Goal: Task Accomplishment & Management: Manage account settings

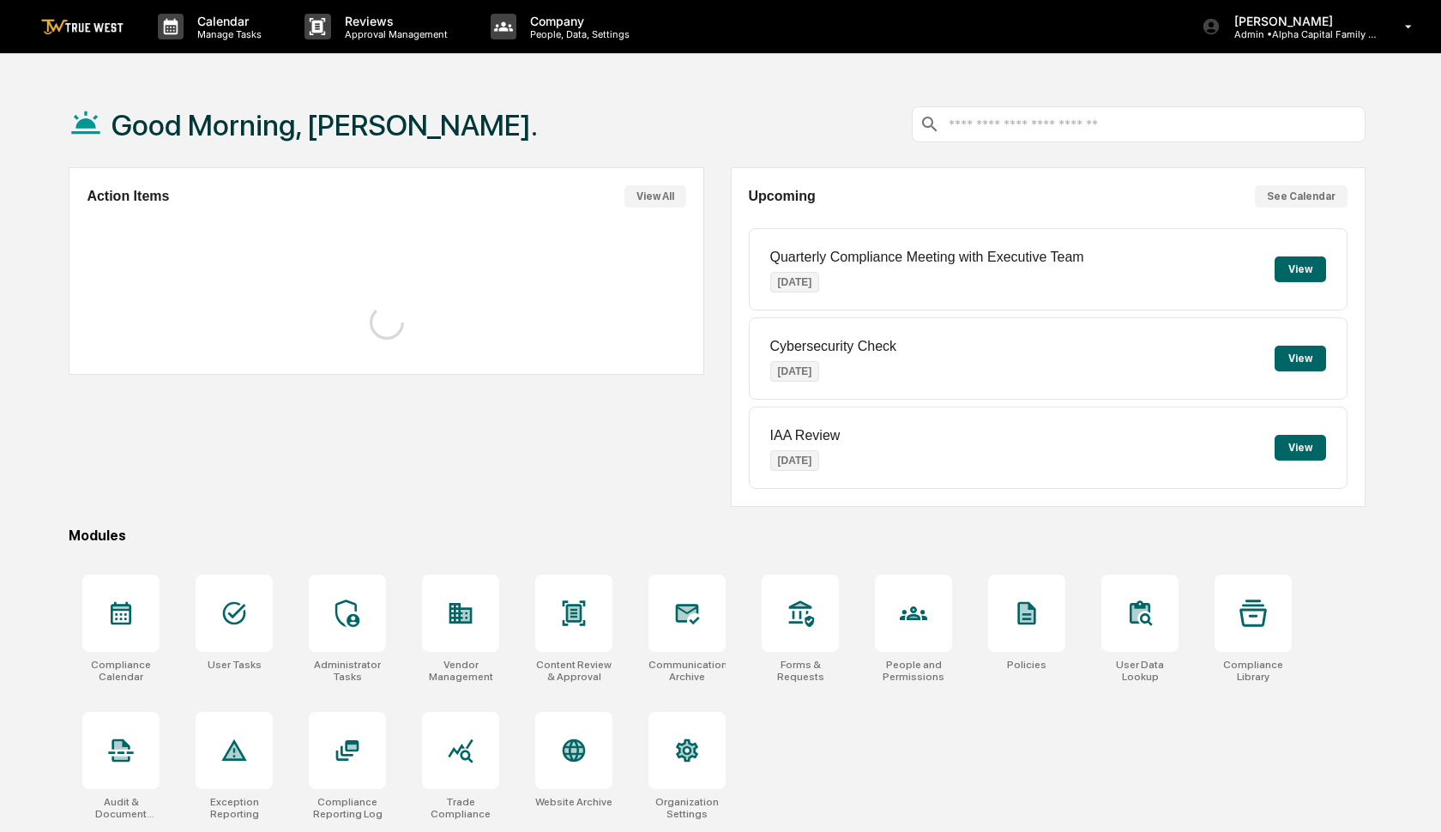
click at [345, 508] on div "Good Morning, [PERSON_NAME]. Action Items View All Upcoming See Calendar Quarte…" at bounding box center [717, 498] width 1349 height 832
click at [353, 605] on icon at bounding box center [347, 613] width 27 height 27
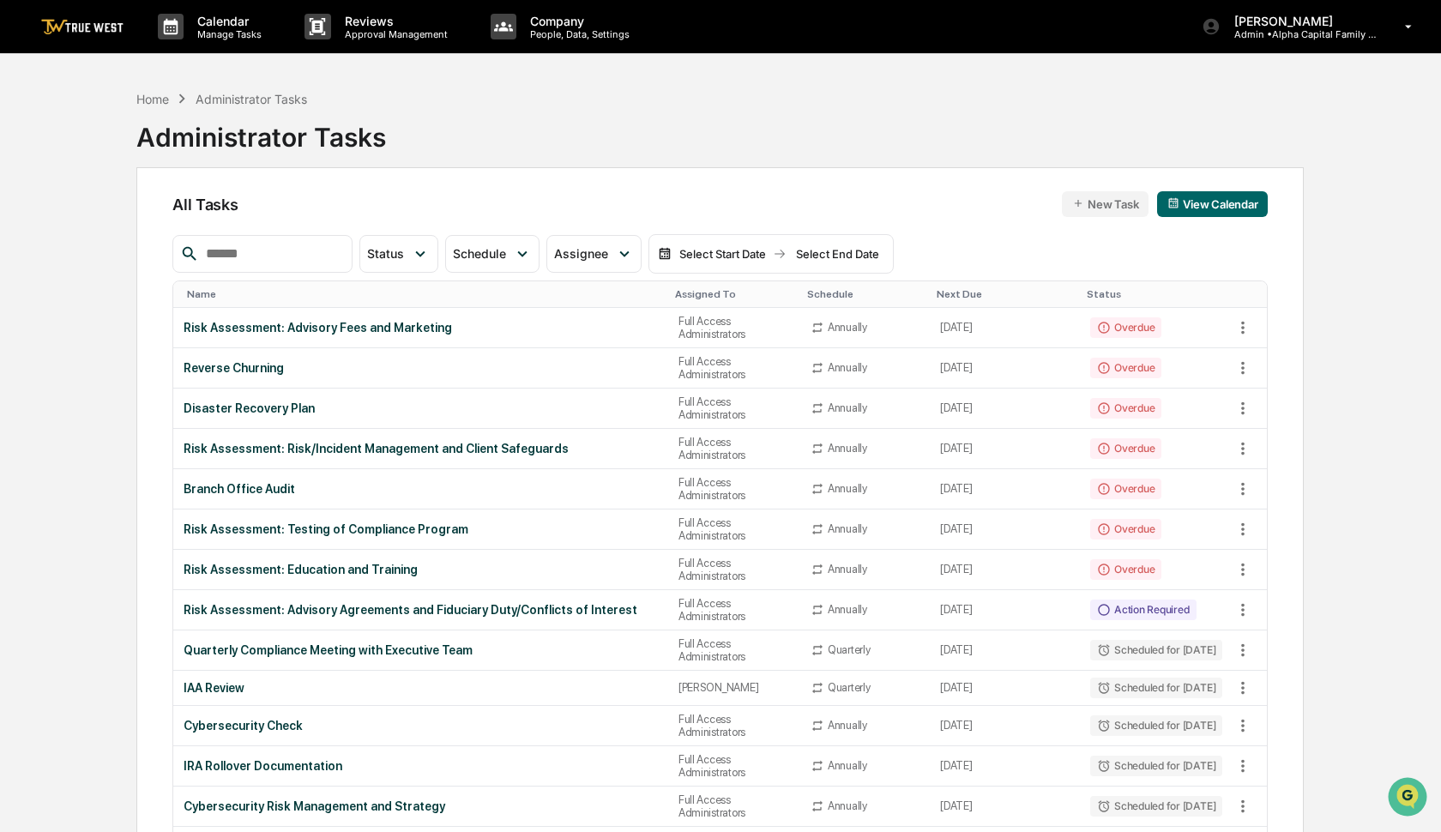
click at [300, 258] on input "text" at bounding box center [272, 254] width 146 height 22
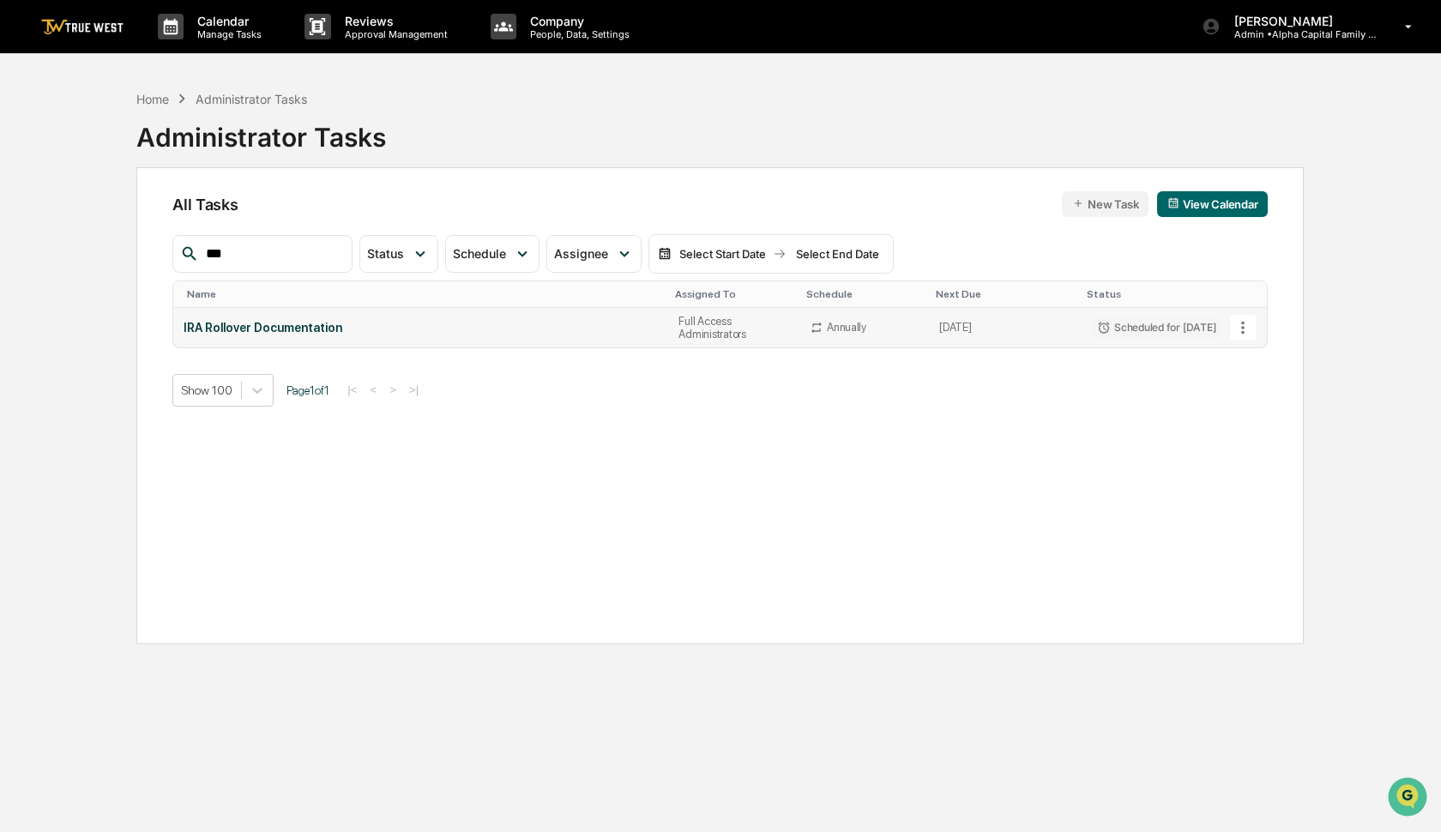
type input "***"
click at [1246, 326] on icon at bounding box center [1243, 327] width 19 height 19
click at [1269, 422] on li "Delete Task" at bounding box center [1300, 421] width 137 height 32
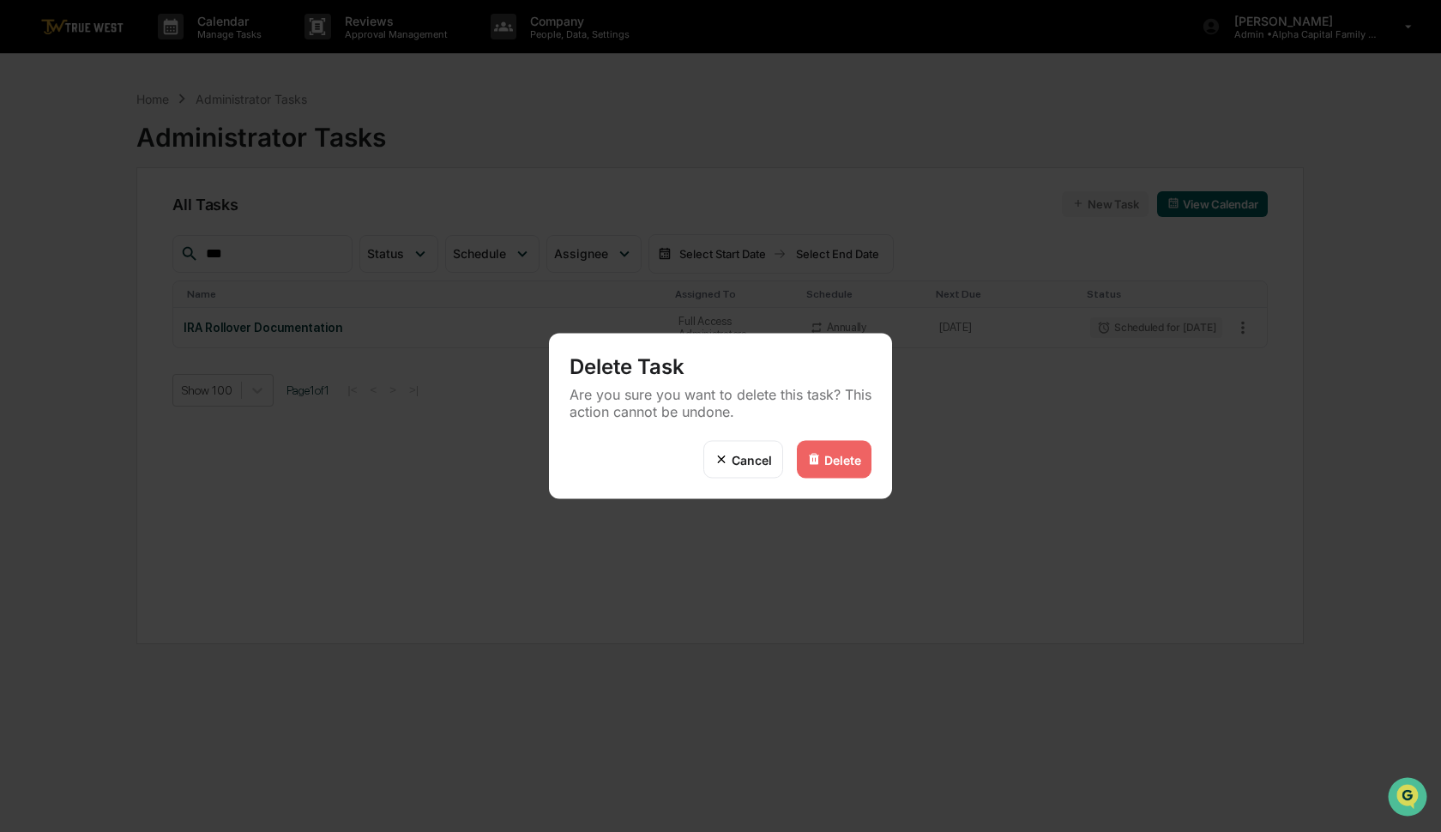
click at [836, 458] on div "Delete" at bounding box center [842, 459] width 37 height 15
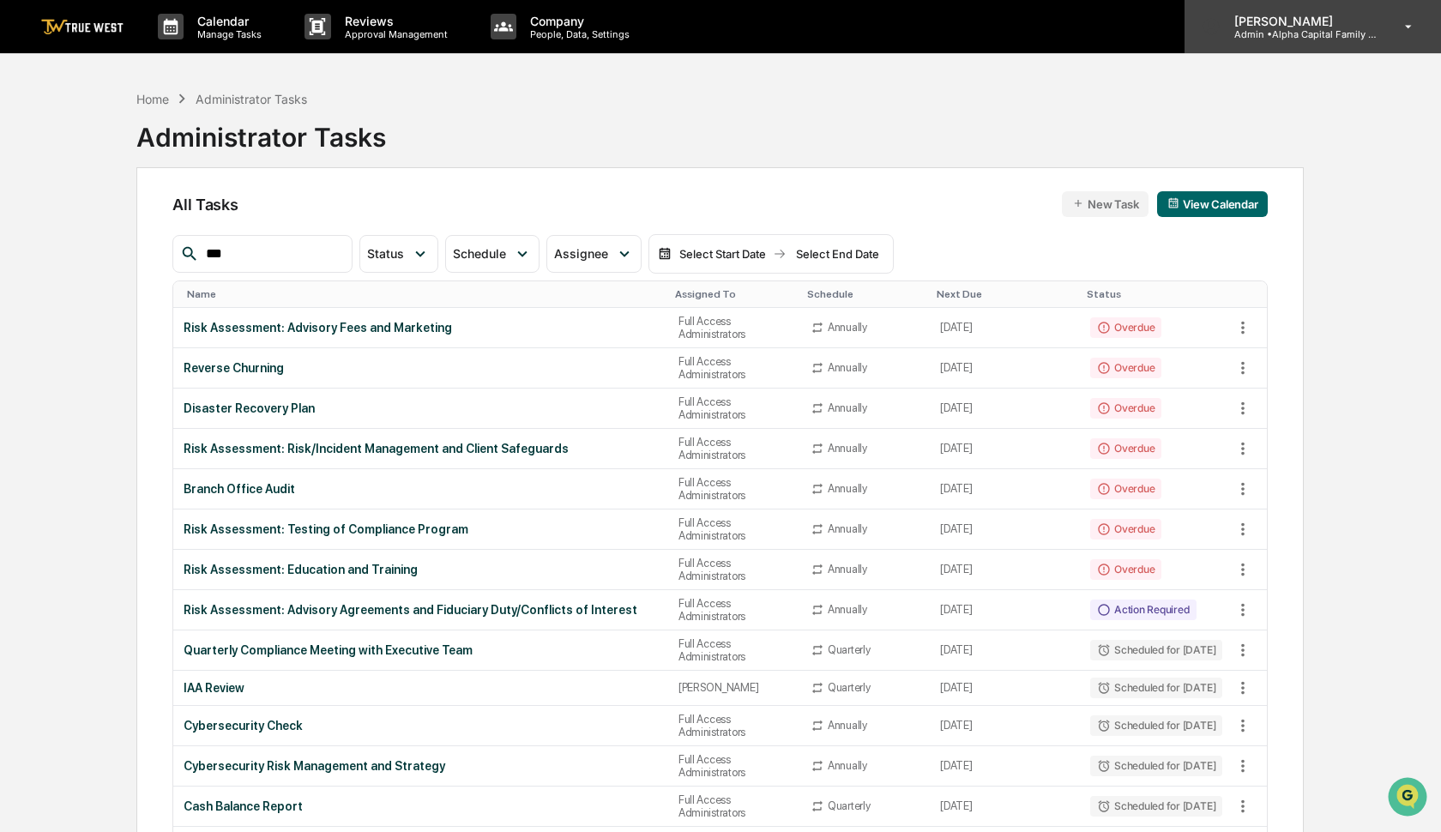
click at [1278, 32] on p "Admin • Alpha Capital Family Office" at bounding box center [1301, 34] width 160 height 12
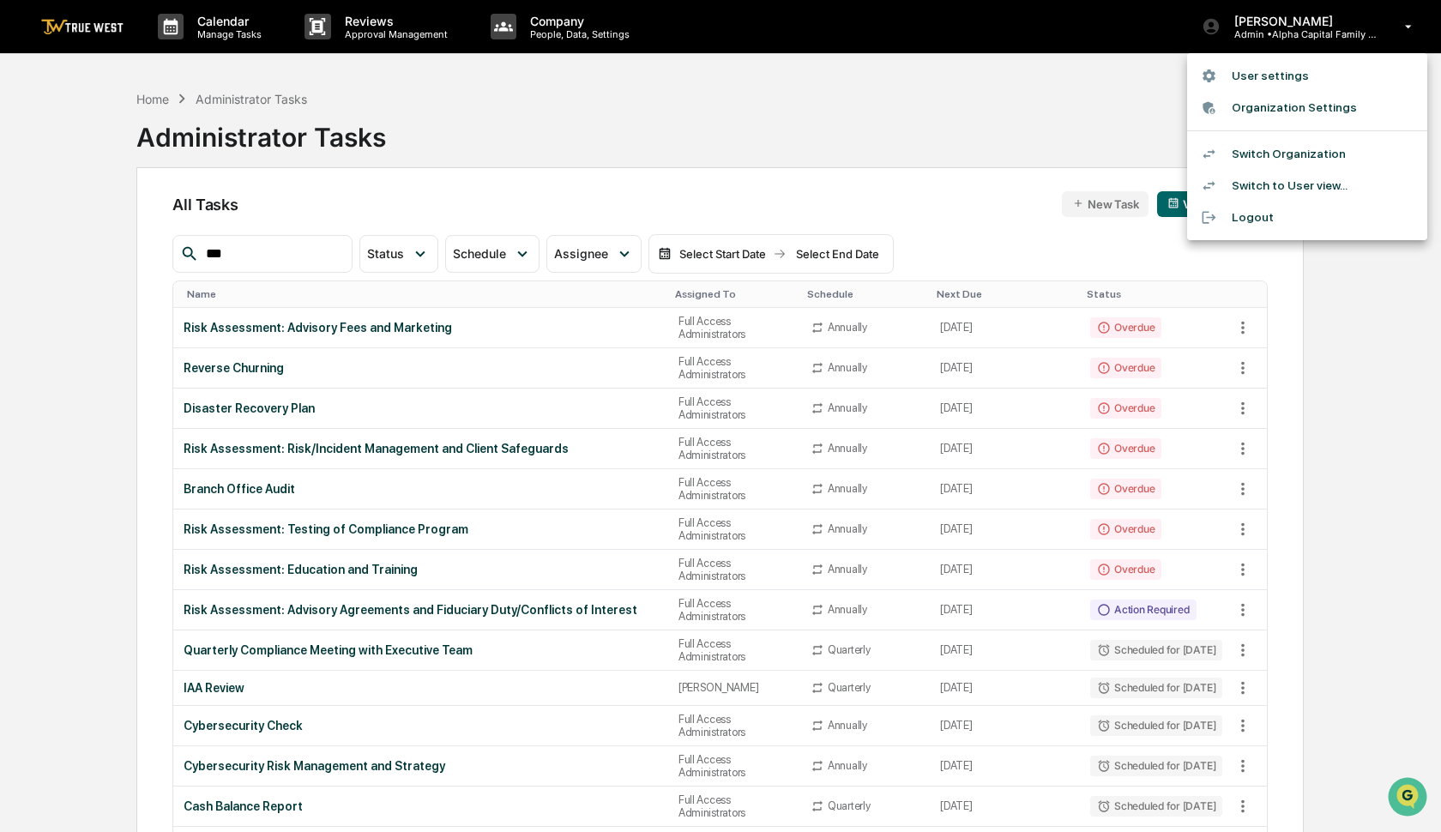
click at [1280, 146] on li "Switch Organization" at bounding box center [1307, 154] width 240 height 32
